Goal: Information Seeking & Learning: Understand process/instructions

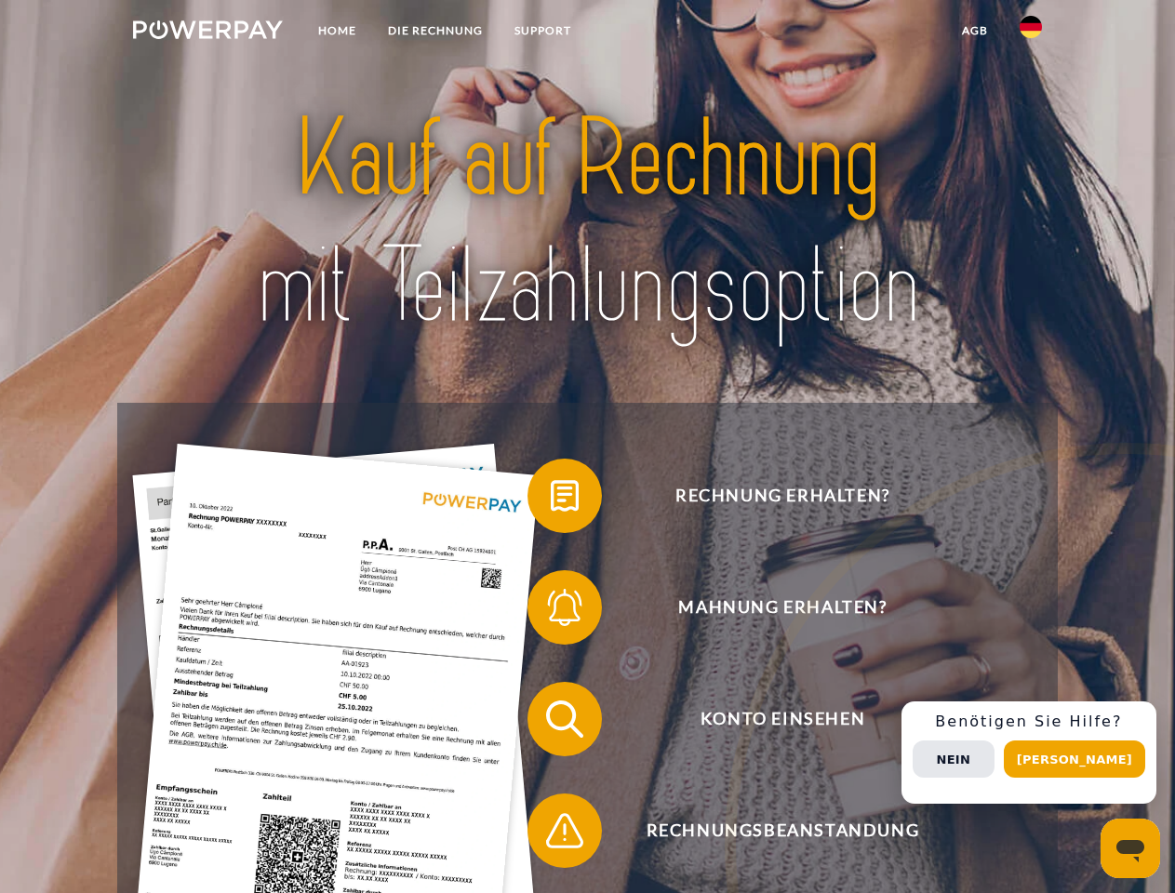
click at [207, 33] on img at bounding box center [208, 29] width 150 height 19
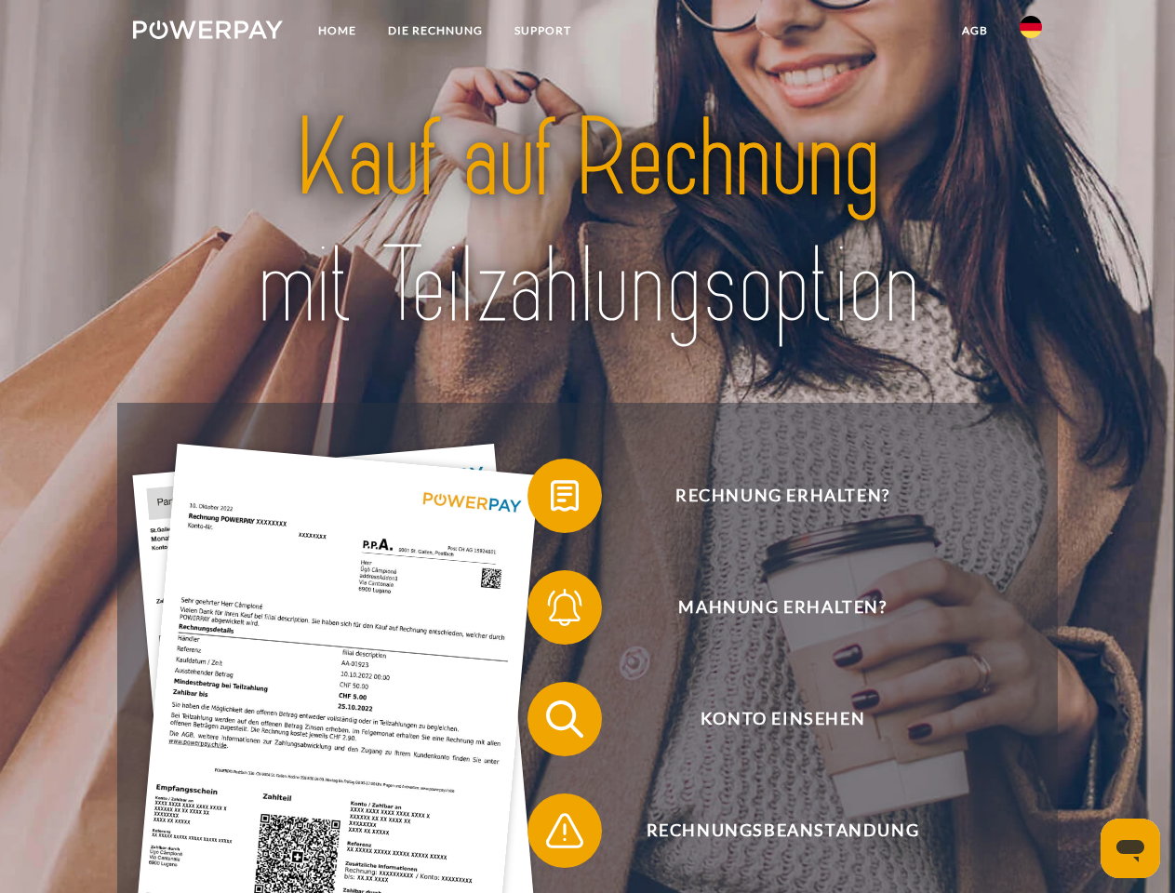
click at [1031, 33] on img at bounding box center [1031, 27] width 22 height 22
click at [974, 31] on link "agb" at bounding box center [975, 30] width 58 height 33
click at [551, 500] on span at bounding box center [536, 495] width 93 height 93
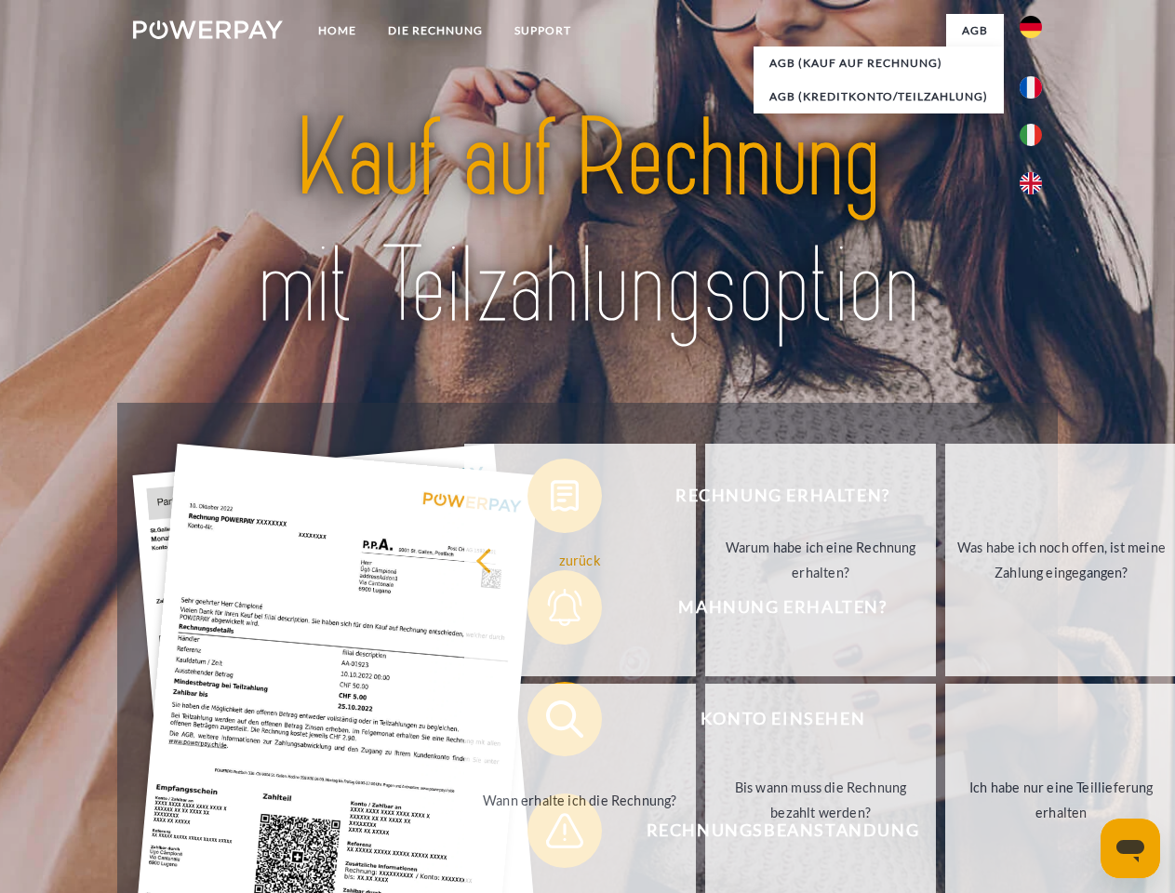
click at [551, 611] on div "Rechnung erhalten? Mahnung erhalten? Konto einsehen" at bounding box center [587, 775] width 940 height 744
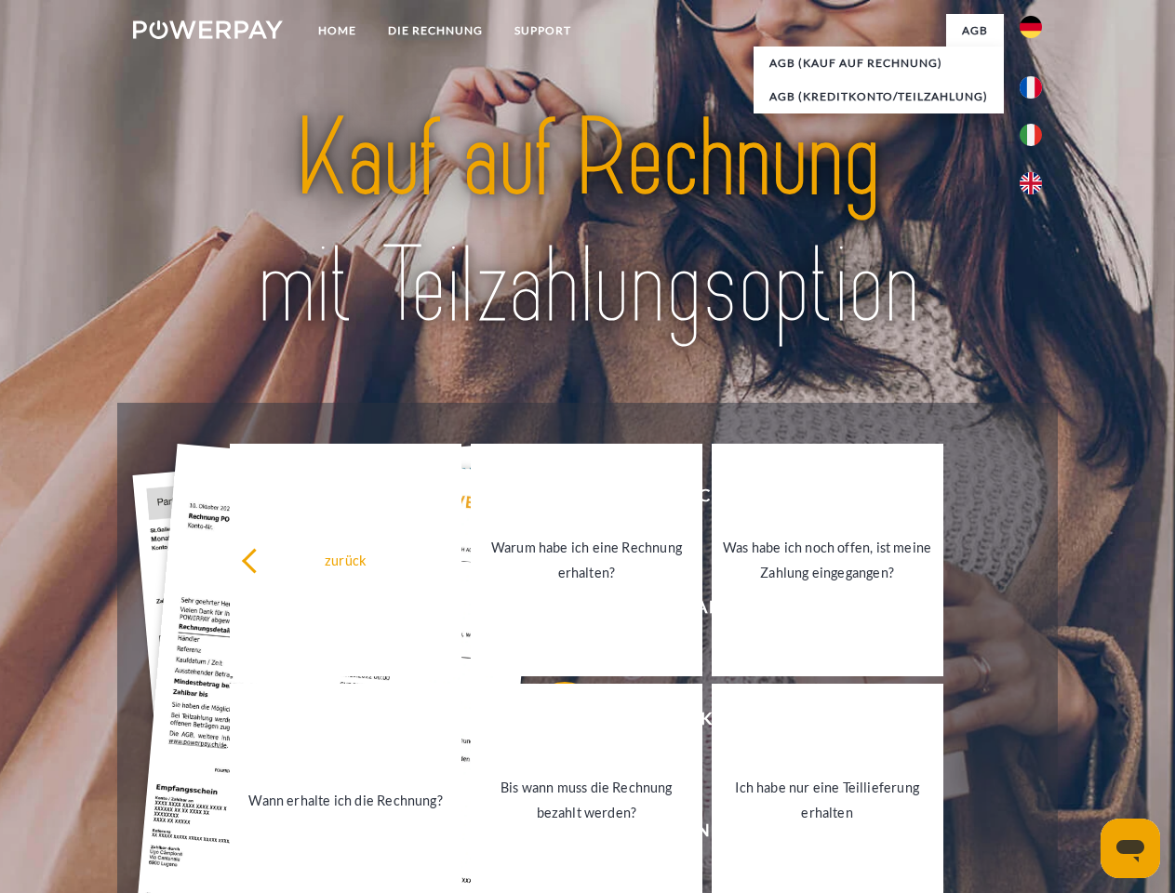
click at [551, 723] on link "Bis wann muss die Rechnung bezahlt werden?" at bounding box center [587, 800] width 232 height 233
click at [551, 835] on span at bounding box center [536, 830] width 93 height 93
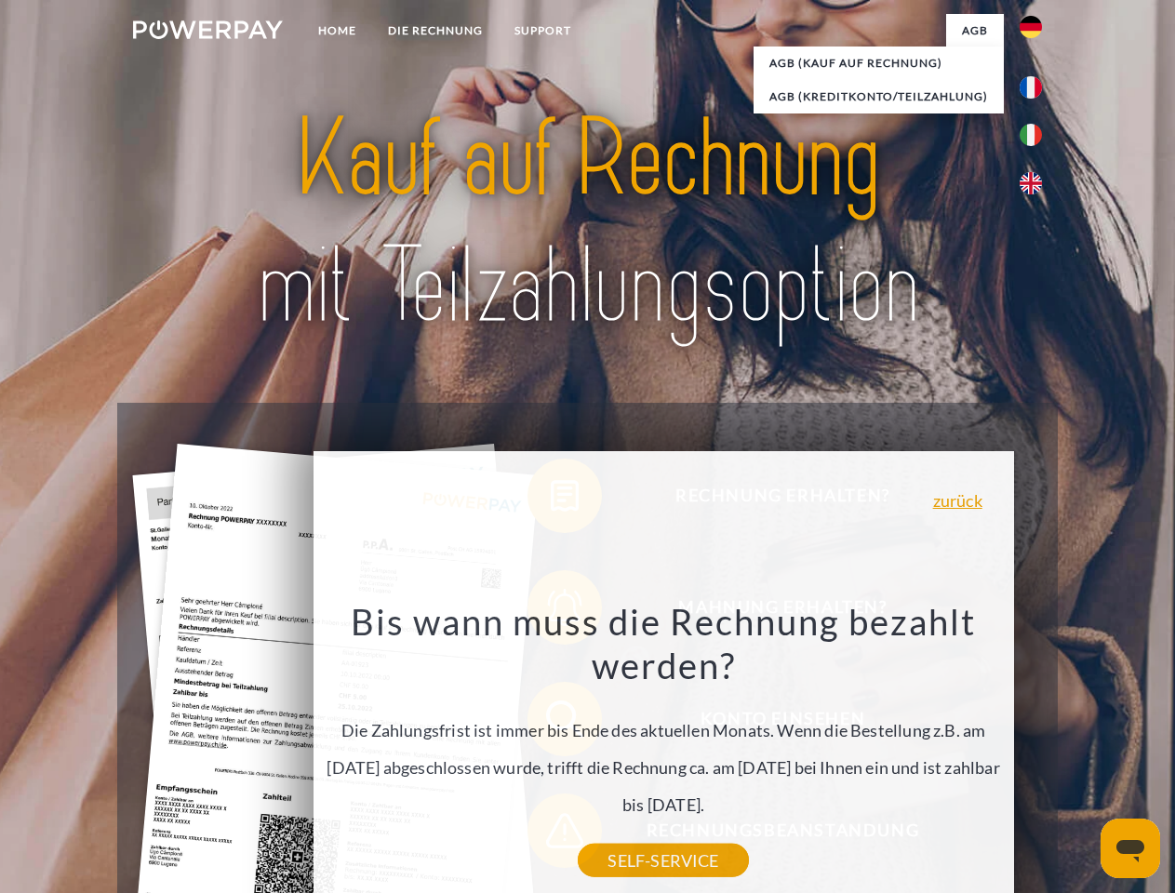
click at [1036, 753] on div "Rechnung erhalten? Mahnung erhalten? Konto einsehen" at bounding box center [587, 775] width 940 height 744
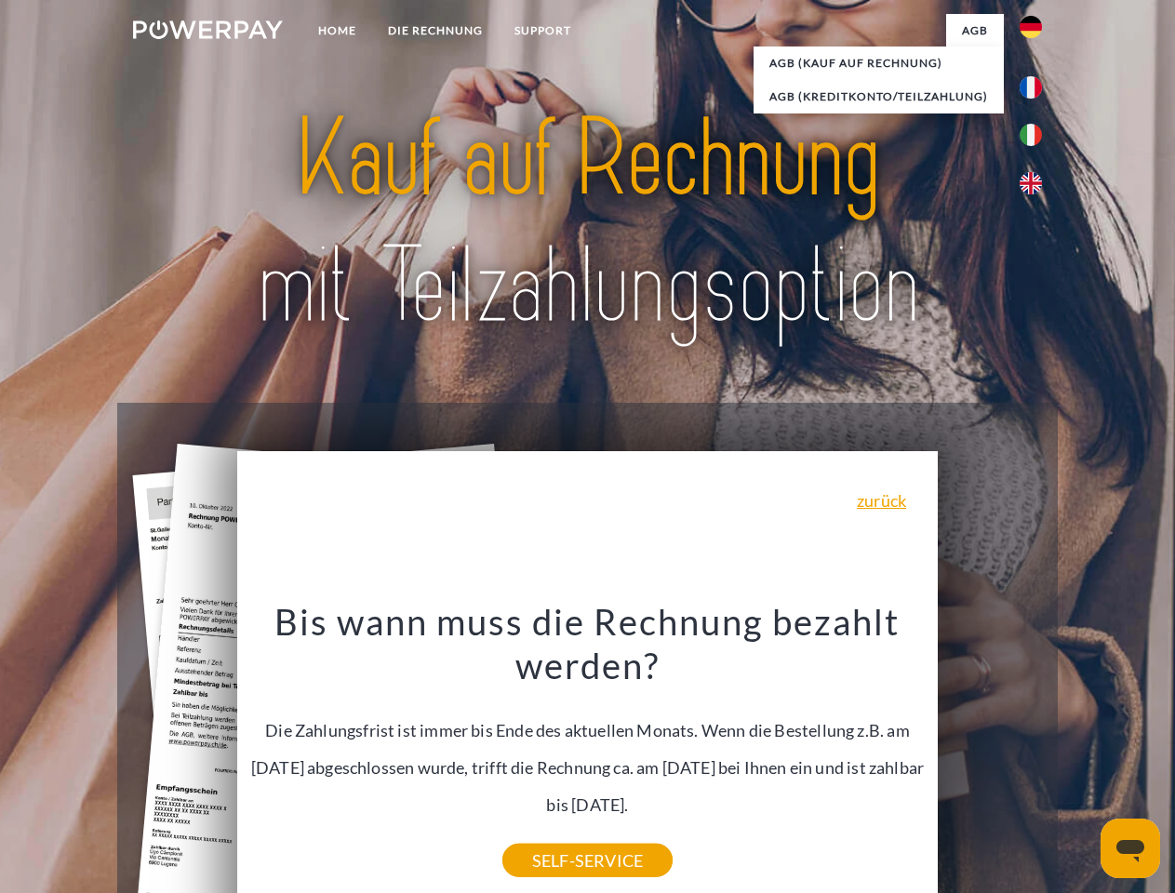
click at [990, 756] on span "Konto einsehen" at bounding box center [783, 719] width 456 height 74
click at [1081, 759] on header "Home DIE RECHNUNG SUPPORT" at bounding box center [587, 642] width 1175 height 1285
